Goal: Check status

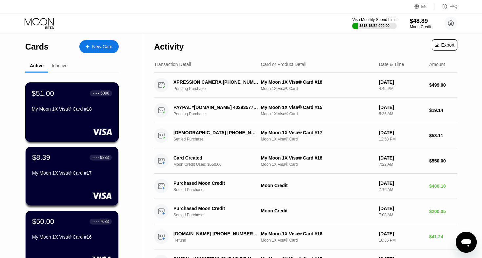
click at [71, 110] on div "My Moon 1X Visa® Card #18" at bounding box center [72, 108] width 80 height 5
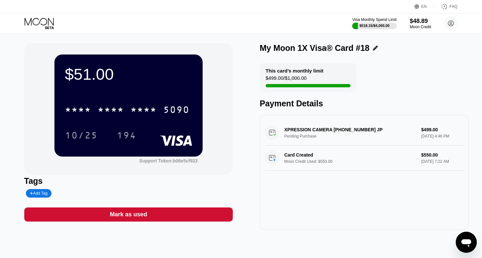
click at [247, 192] on div "$51.00 * * * * * * * * * * * * 5090 10/25 194 Support Token: b06e5cf923 Tags Ad…" at bounding box center [241, 136] width 434 height 186
click at [45, 23] on icon at bounding box center [40, 23] width 30 height 11
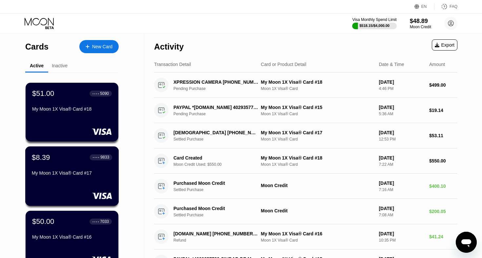
click at [66, 169] on div "$8.39 ● ● ● ● 9833 My Moon 1X Visa® Card #17" at bounding box center [72, 165] width 80 height 25
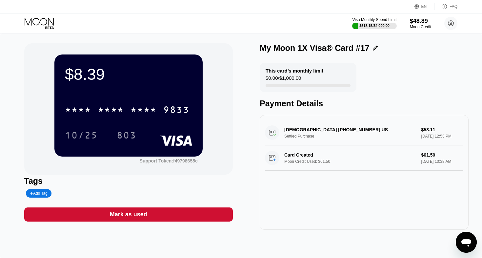
click at [297, 192] on div "CHRISTIANMINGLE +18669255683 US Settled Purchase $53.11 Aug 28, 2025 12:53 PM C…" at bounding box center [364, 172] width 209 height 115
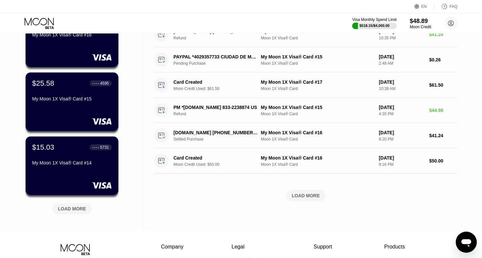
scroll to position [207, 0]
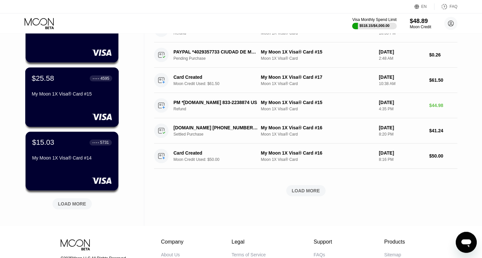
click at [76, 93] on div "$25.58 ● ● ● ● 4595 My Moon 1X Visa® Card #15" at bounding box center [72, 86] width 80 height 25
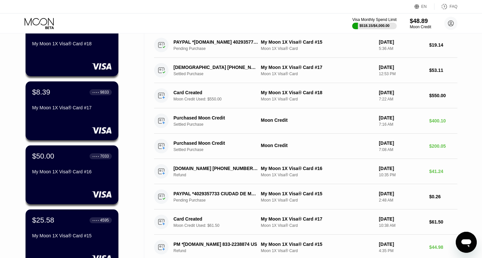
scroll to position [67, 0]
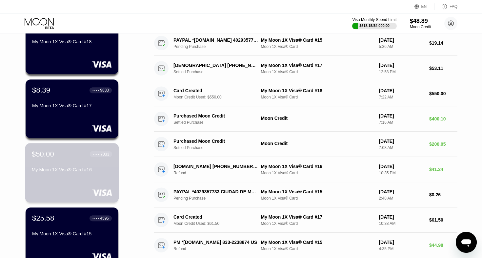
click at [74, 171] on div "My Moon 1X Visa® Card #16" at bounding box center [72, 169] width 80 height 5
